Goal: Find specific page/section: Find specific page/section

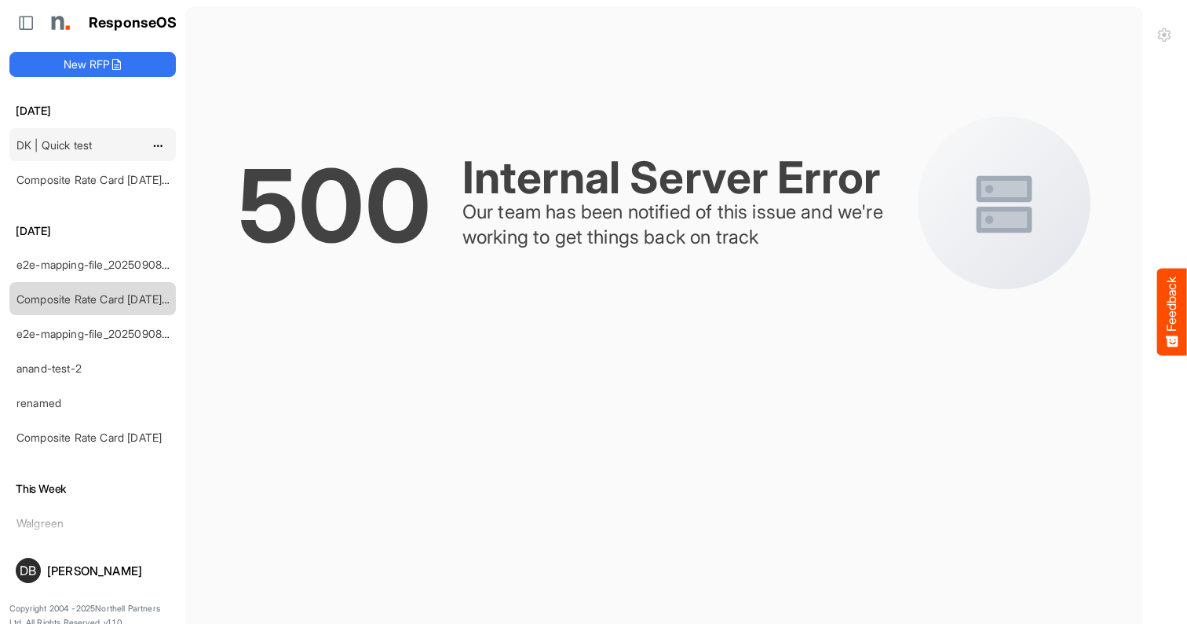
click at [75, 138] on link "DK | Quick test" at bounding box center [53, 144] width 75 height 13
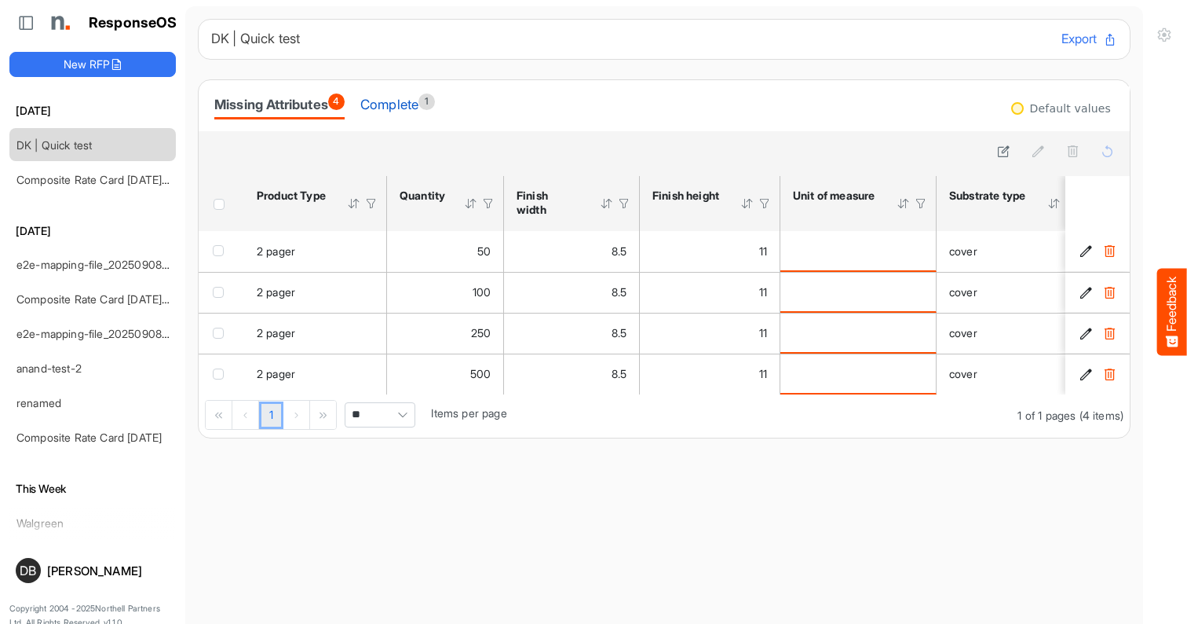
click at [413, 97] on div "Complete 1" at bounding box center [397, 104] width 75 height 22
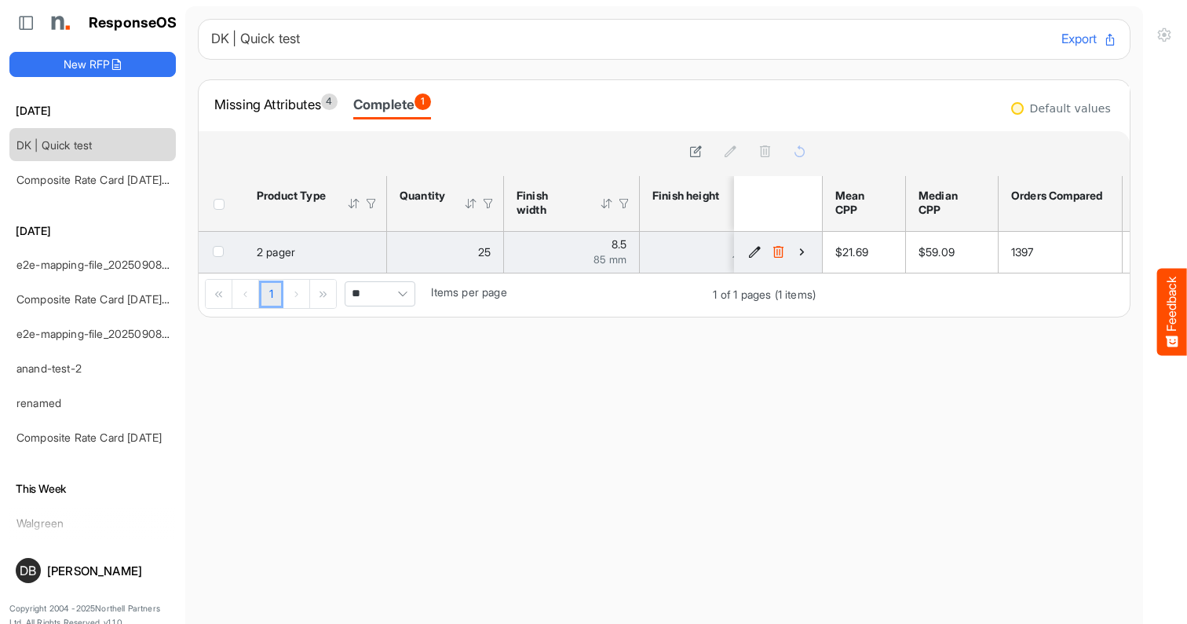
click at [802, 249] on icon "48dd47b7-dc62-45f4-ad26-6c75e2f23a7a is template cell Column Header" at bounding box center [802, 251] width 13 height 13
